Goal: Task Accomplishment & Management: Use online tool/utility

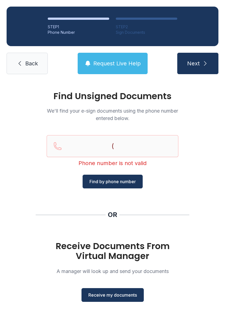
click at [71, 142] on input "(" at bounding box center [113, 146] width 132 height 22
click at [135, 141] on input "(803) 55" at bounding box center [113, 146] width 132 height 22
type input "(803) 55"
click at [110, 179] on span "Find by phone number" at bounding box center [112, 181] width 46 height 7
click at [100, 163] on div "Phone number is not valid" at bounding box center [113, 163] width 132 height 8
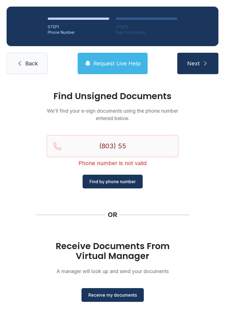
click at [94, 171] on div "(803) 55 Phone number is not valid" at bounding box center [113, 155] width 132 height 40
click at [93, 167] on div "Phone number is not valid" at bounding box center [113, 163] width 132 height 8
click at [113, 216] on div "OR" at bounding box center [112, 214] width 9 height 9
click at [112, 218] on div "OR" at bounding box center [112, 214] width 9 height 9
click at [31, 68] on link "Back" at bounding box center [27, 63] width 41 height 21
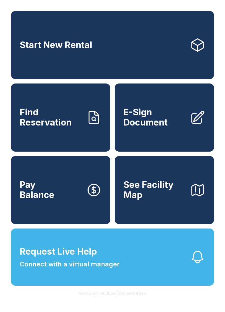
click at [151, 117] on span "E-Sign Document" at bounding box center [154, 117] width 62 height 20
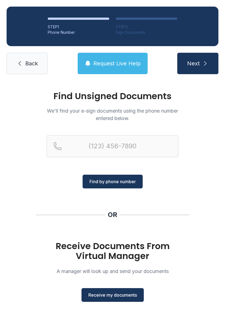
click at [114, 294] on span "Receive my documents" at bounding box center [112, 294] width 49 height 7
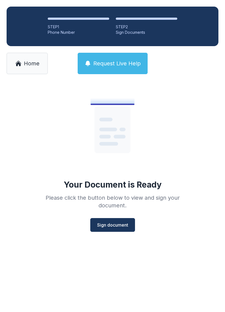
click at [119, 223] on span "Sign document" at bounding box center [112, 224] width 31 height 7
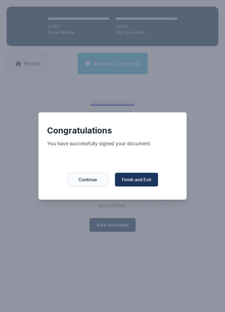
click at [135, 181] on span "Finish and Exit" at bounding box center [136, 179] width 29 height 7
